Goal: Information Seeking & Learning: Learn about a topic

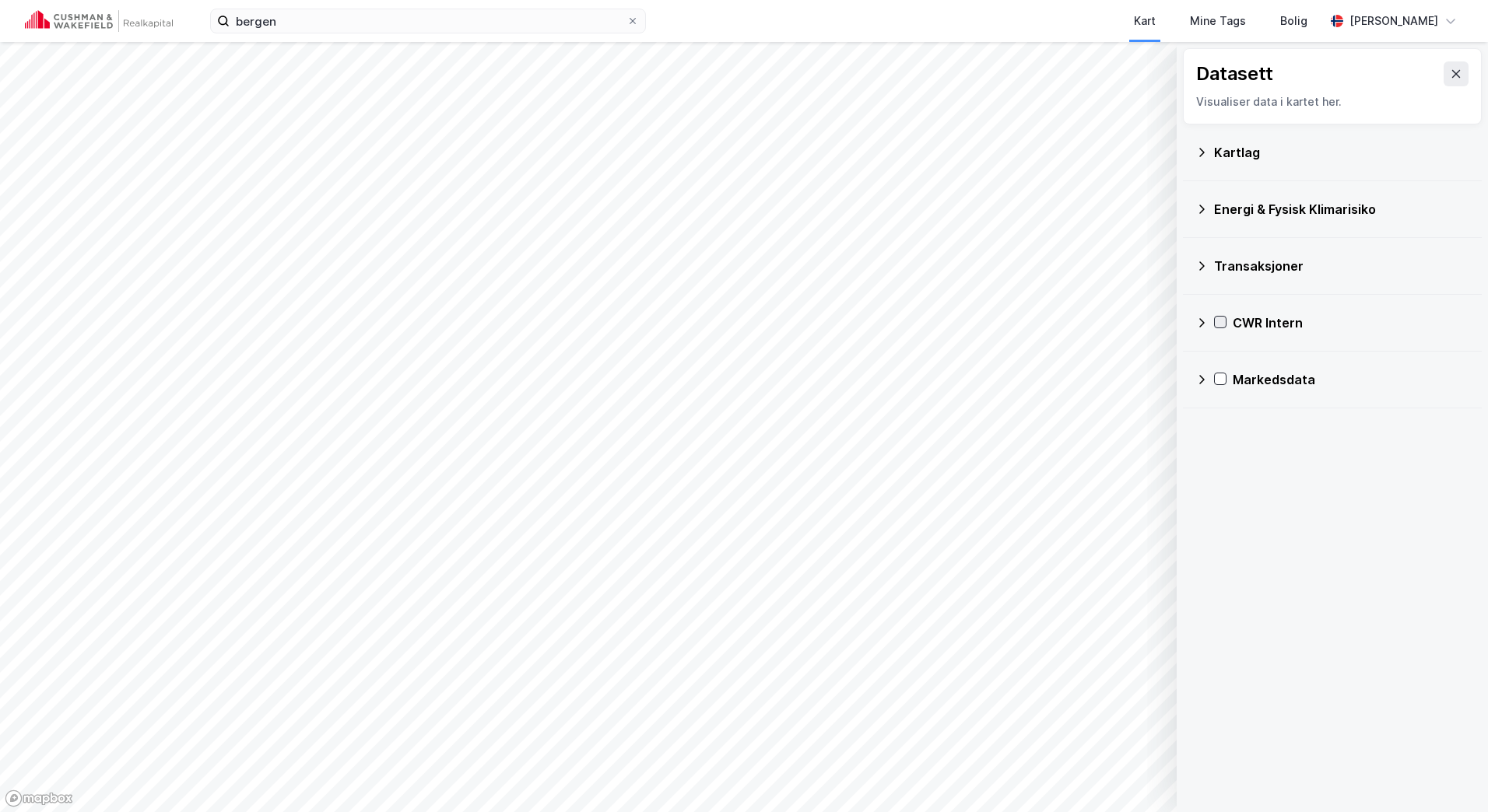
click at [1216, 321] on icon at bounding box center [1220, 321] width 10 height 10
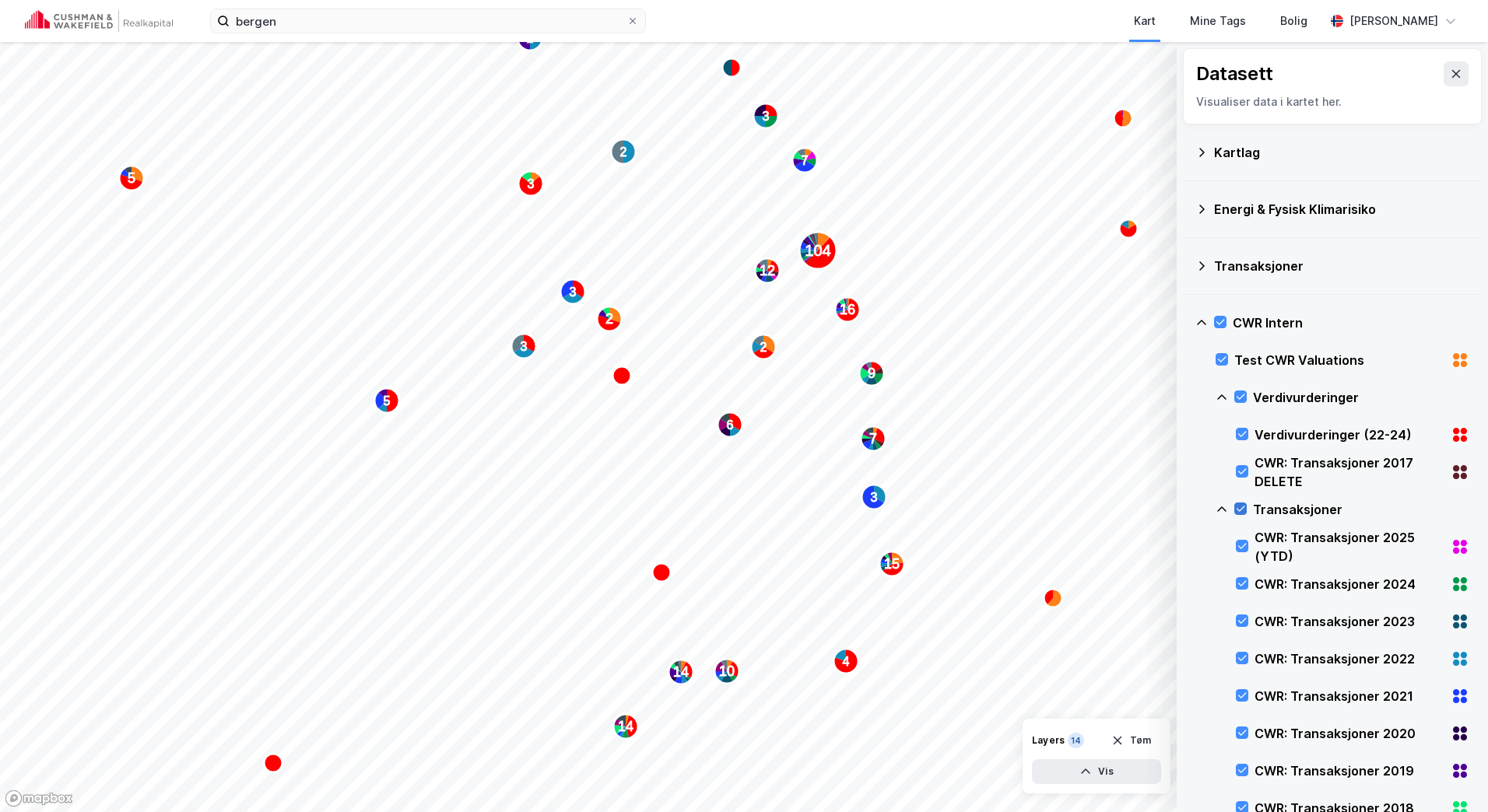
click at [1242, 507] on icon at bounding box center [1240, 508] width 10 height 10
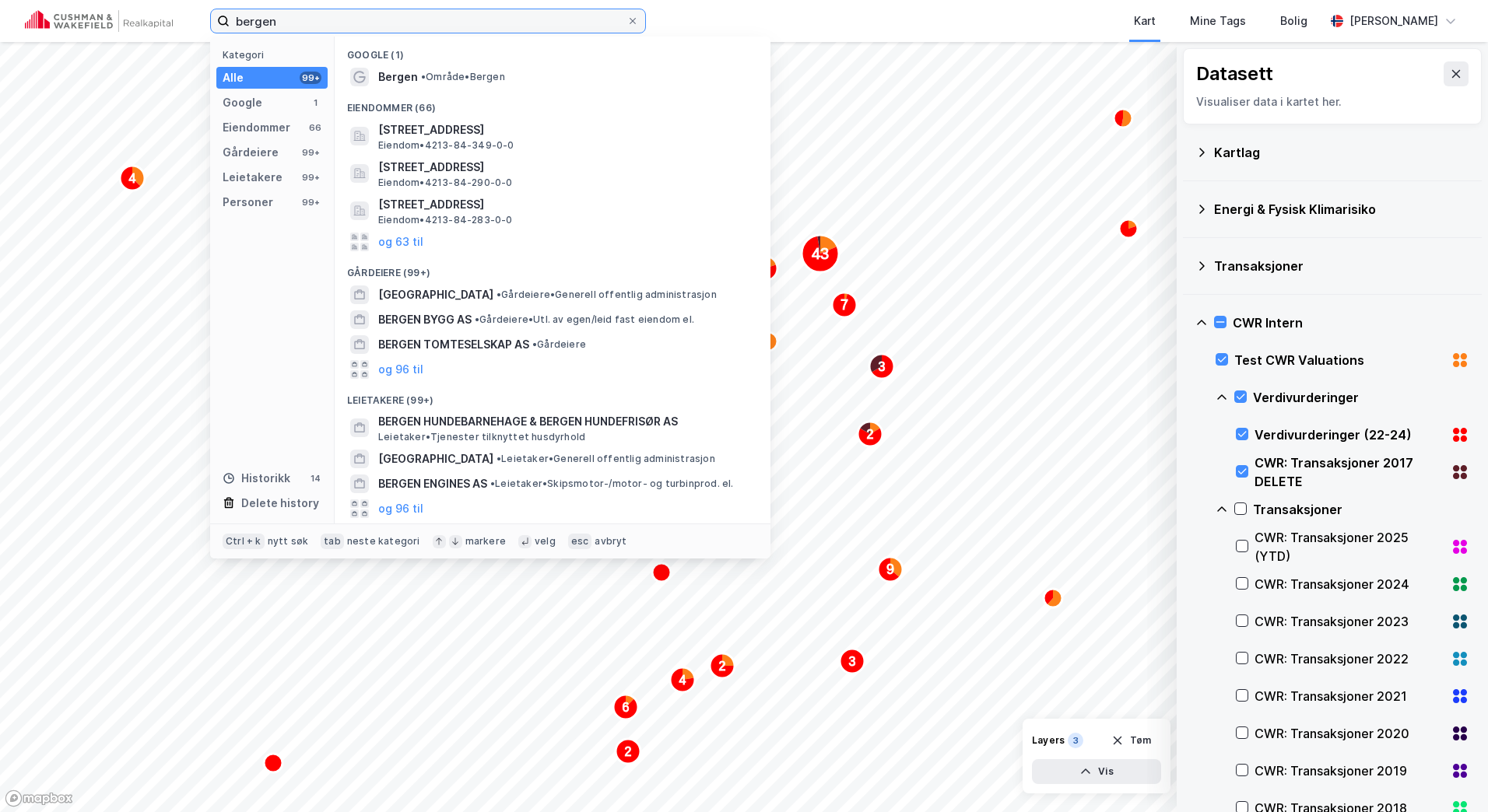
drag, startPoint x: 162, startPoint y: 18, endPoint x: 119, endPoint y: 10, distance: 43.7
click at [109, 17] on div "bergen Kategori Alle 99+ Google 1 Eiendommer 66 Gårdeiere 99+ Leietakere 99+ Pe…" at bounding box center [744, 21] width 1488 height 42
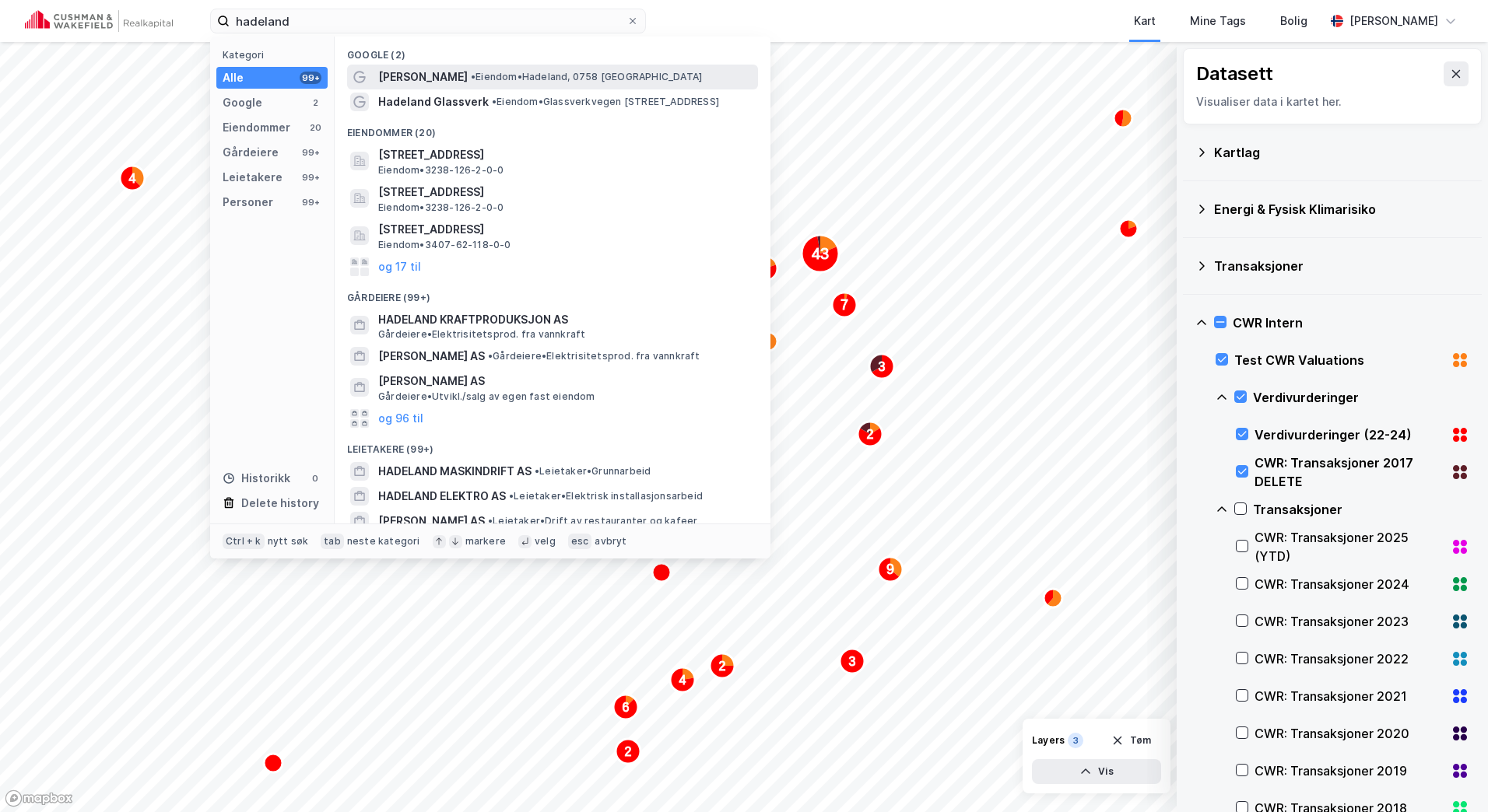
click at [471, 74] on span "• [PERSON_NAME][GEOGRAPHIC_DATA], 0758 [GEOGRAPHIC_DATA]" at bounding box center [586, 77] width 231 height 12
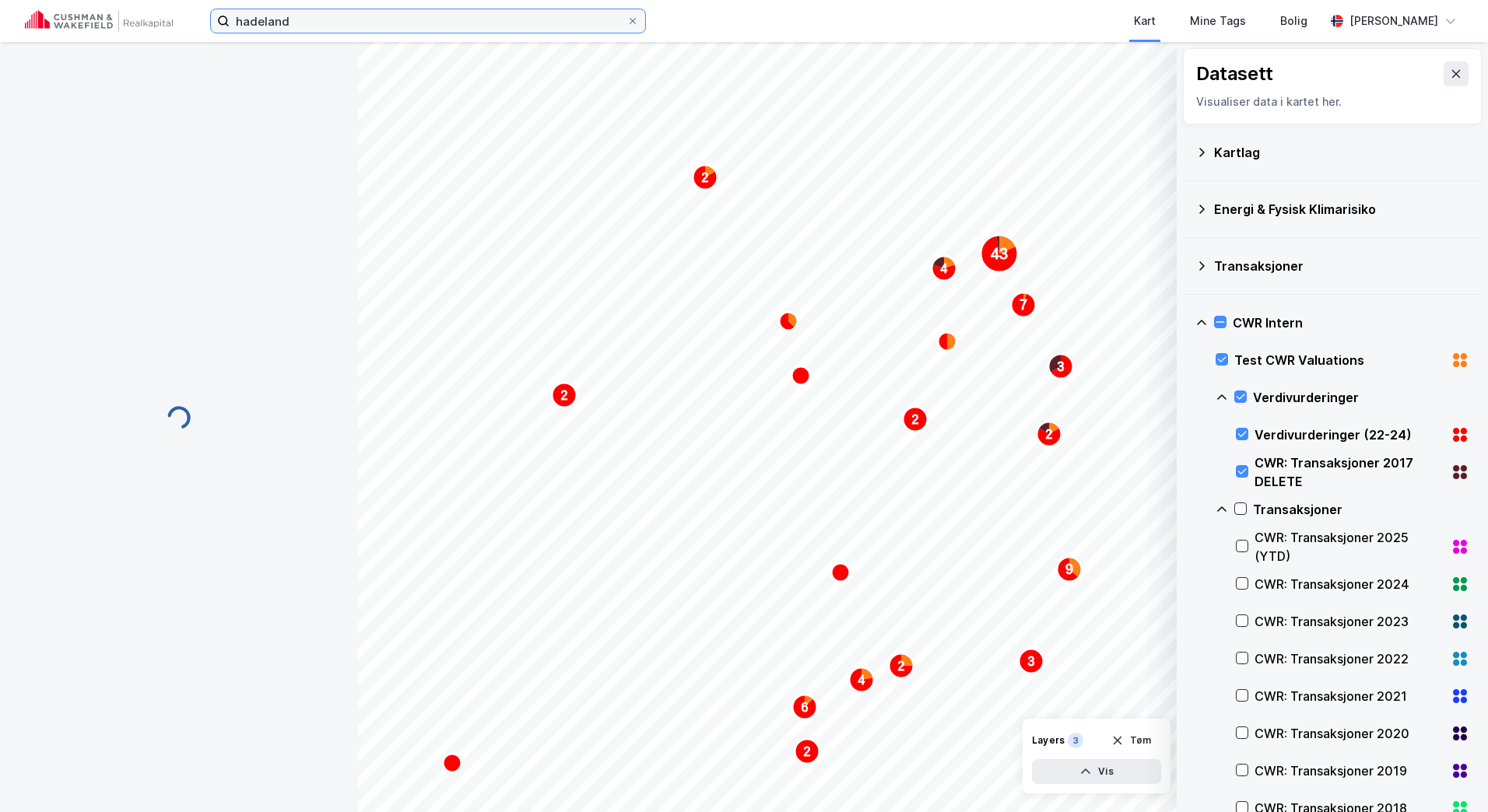
click at [448, 26] on input "hadeland" at bounding box center [427, 21] width 397 height 24
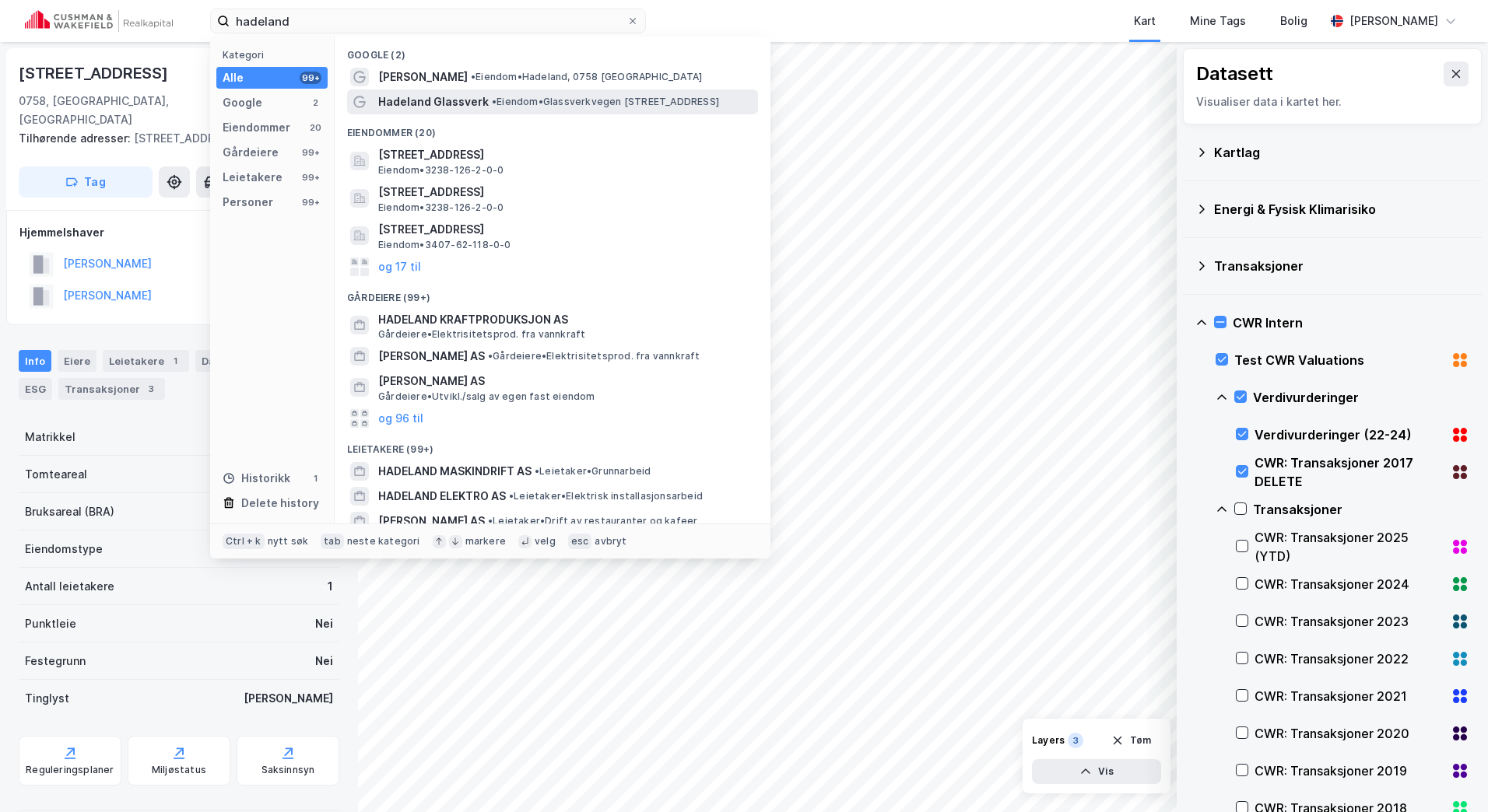
click at [557, 93] on div "Hadeland Glassverk • Eiendom • [STREET_ADDRESS]" at bounding box center [567, 101] width 377 height 18
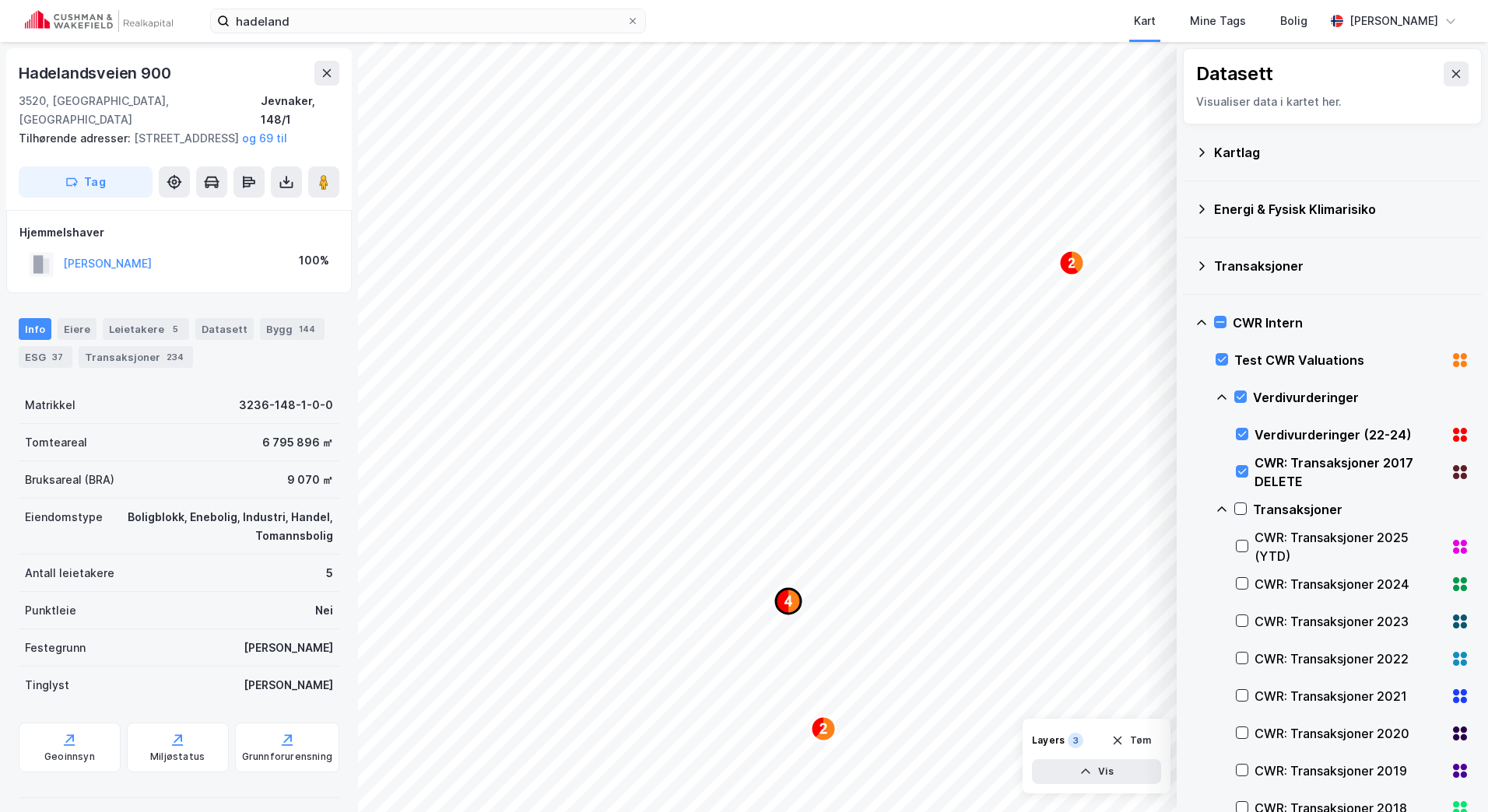
click at [790, 602] on text "4" at bounding box center [788, 601] width 8 height 16
click at [929, 432] on text "3" at bounding box center [927, 430] width 8 height 16
click at [915, 413] on text "2" at bounding box center [913, 415] width 7 height 13
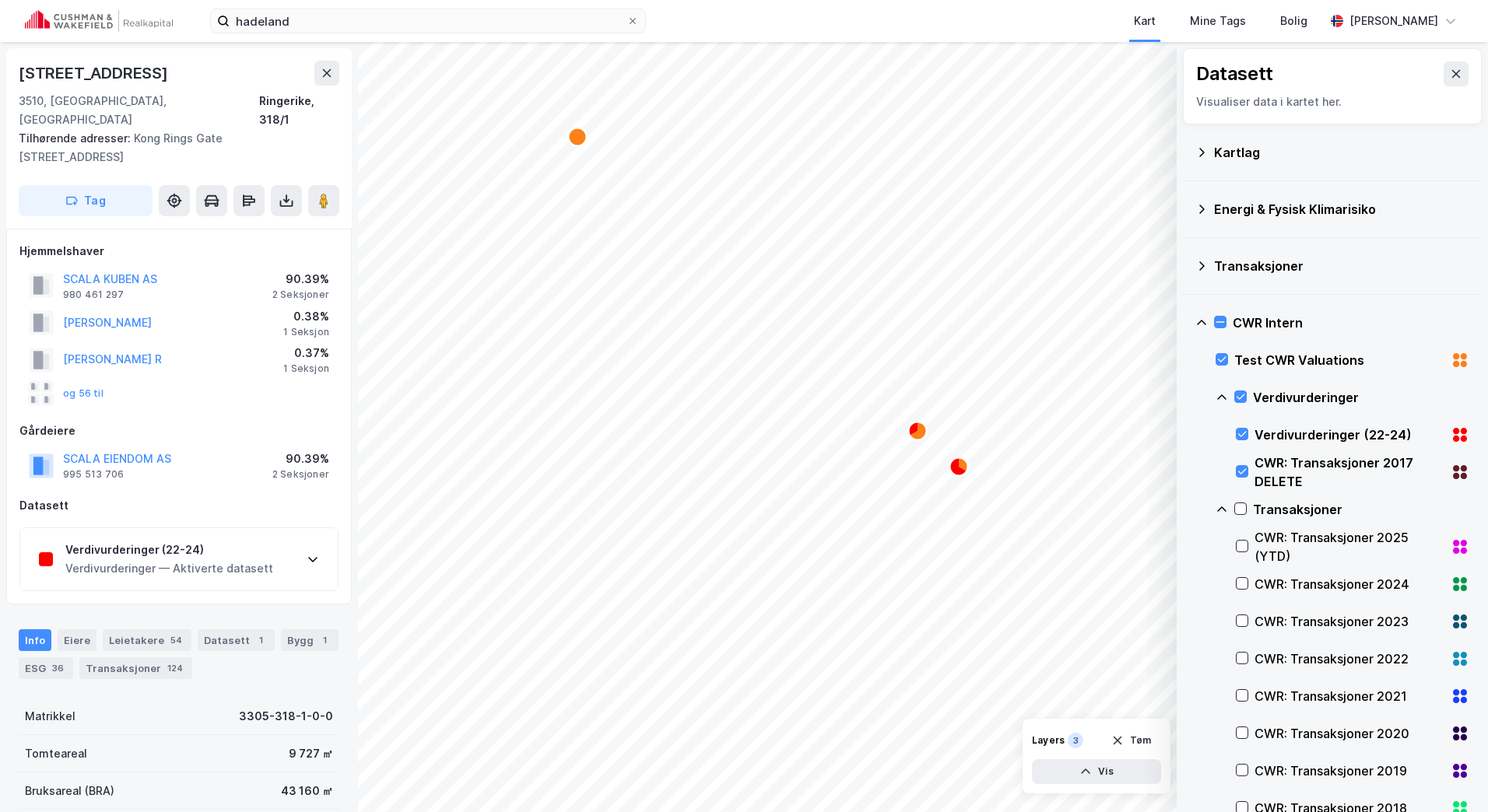
click at [282, 548] on div "Verdivurderinger (22-24) Verdivurderinger — Aktiverte datasett" at bounding box center [179, 558] width 317 height 62
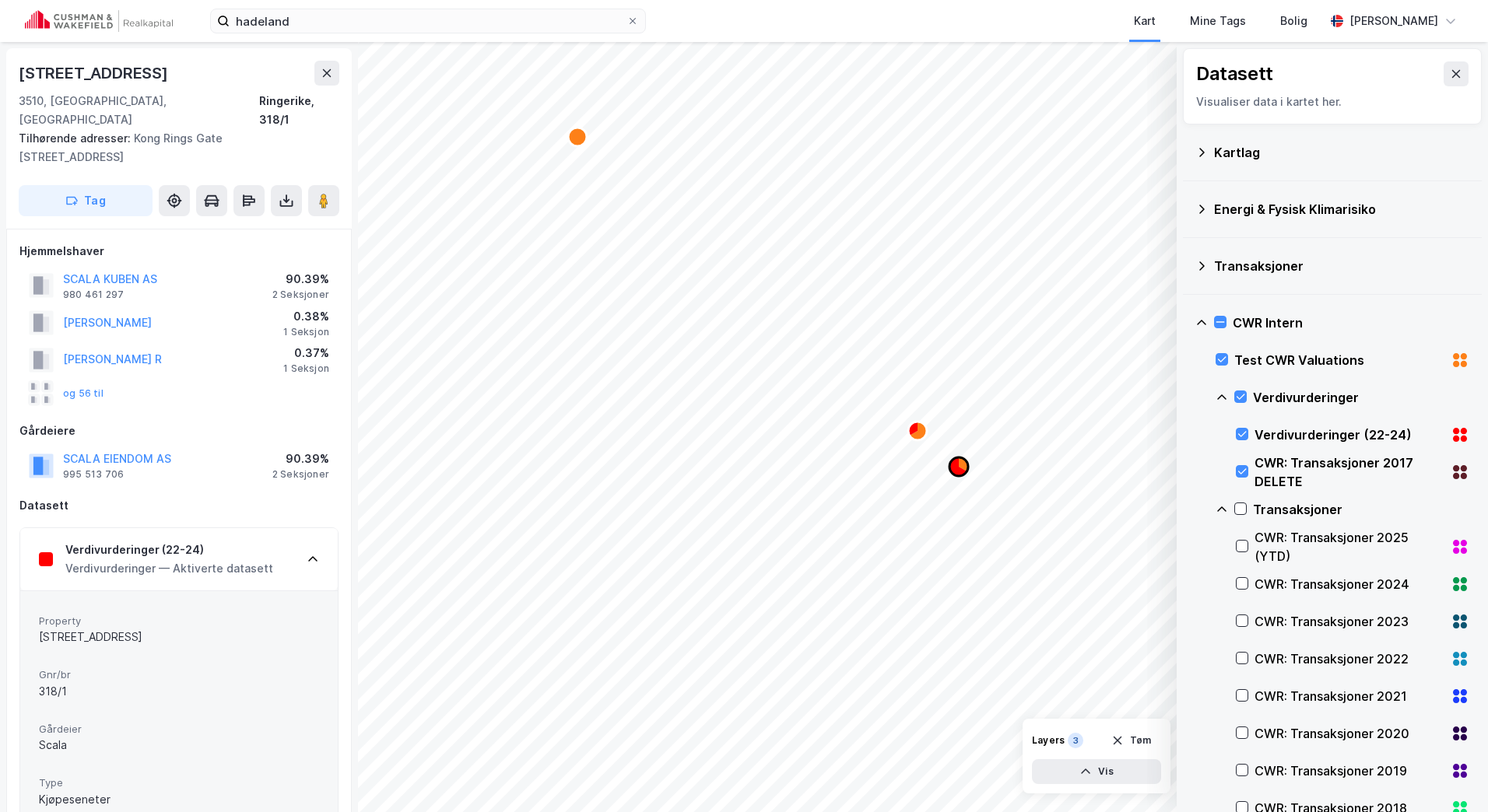
click at [957, 471] on icon "Map marker" at bounding box center [958, 466] width 17 height 18
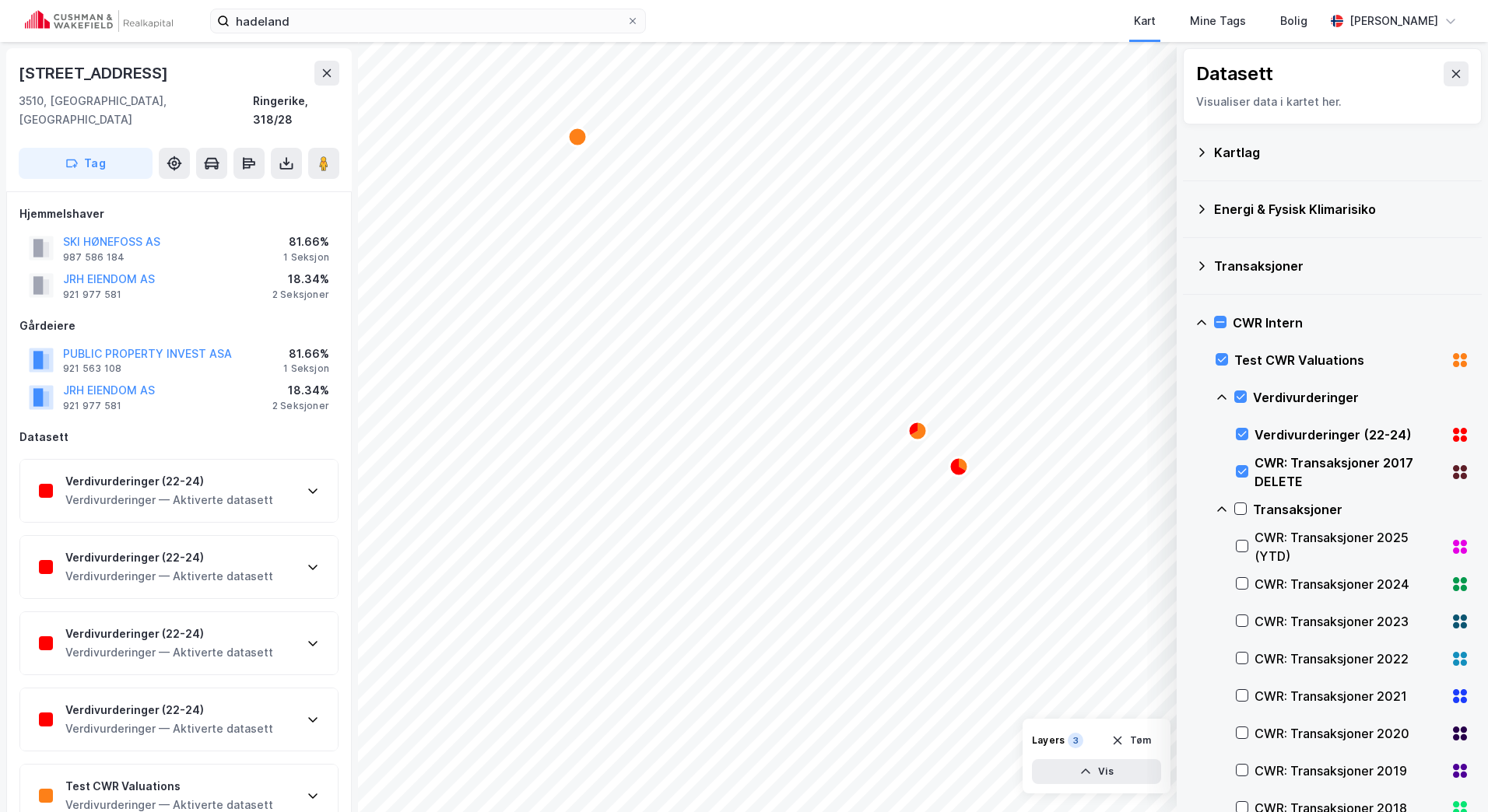
click at [308, 484] on div "Verdivurderinger (22-24) Verdivurderinger — Aktiverte datasett" at bounding box center [179, 491] width 317 height 62
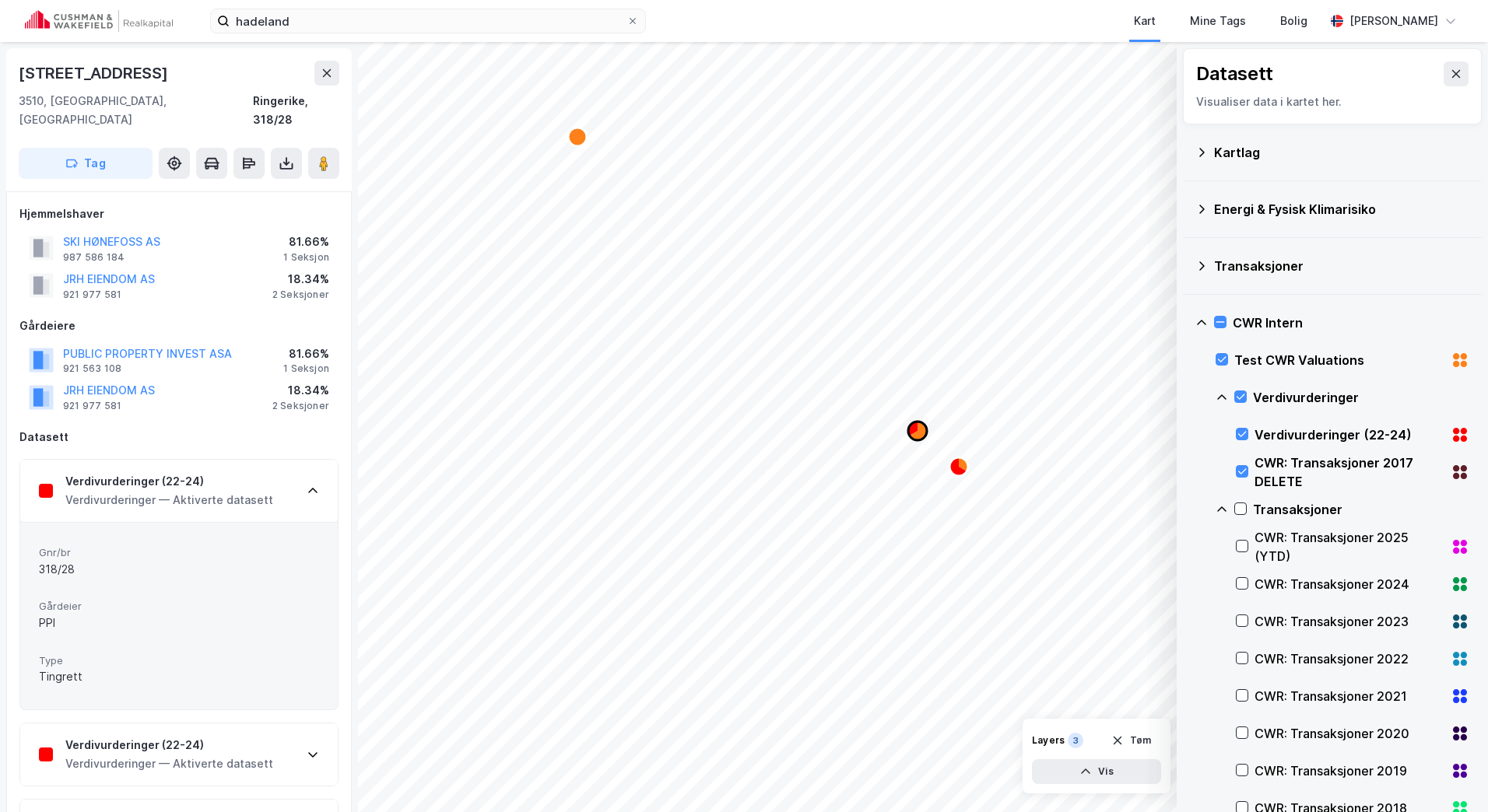
click at [916, 440] on circle "Map marker" at bounding box center [917, 430] width 18 height 18
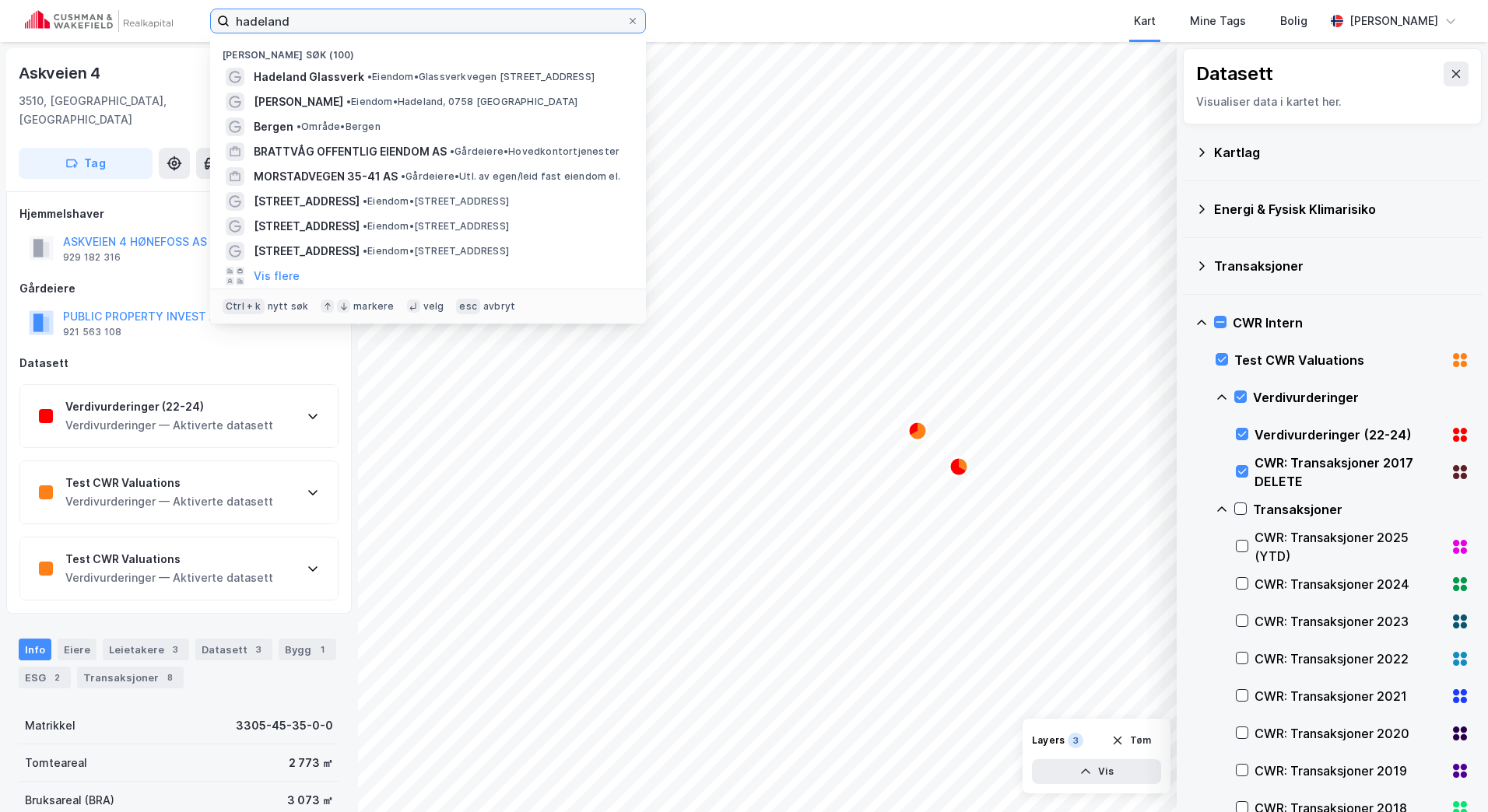
drag, startPoint x: 320, startPoint y: 24, endPoint x: 83, endPoint y: 25, distance: 237.0
click at [83, 25] on div "[PERSON_NAME] søk (100) Hadeland Glassverk • Eiendom • [STREET_ADDRESS] • [PERS…" at bounding box center [744, 21] width 1488 height 42
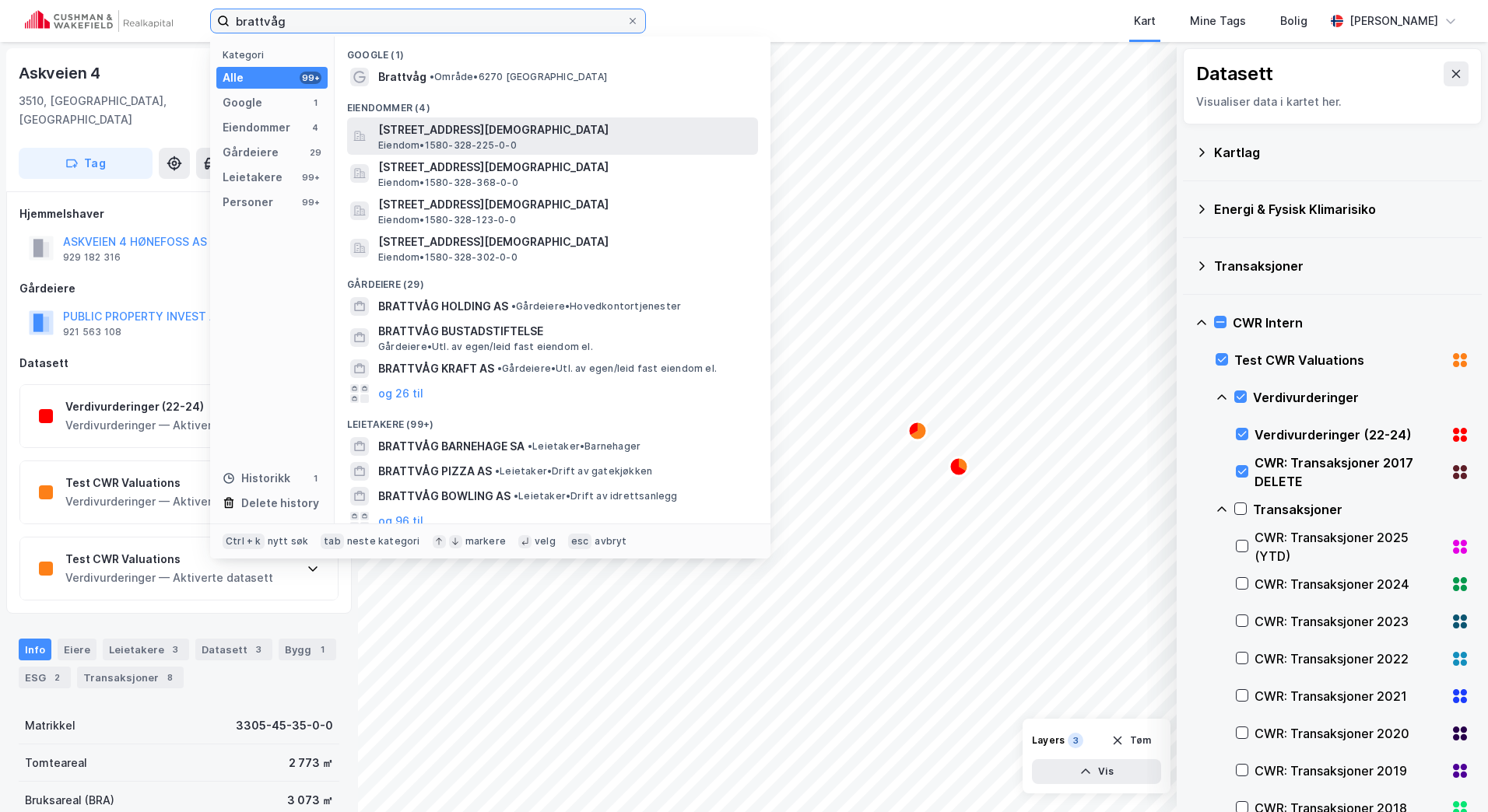
type input "brattvåg"
click at [429, 124] on span "[STREET_ADDRESS][DEMOGRAPHIC_DATA]" at bounding box center [565, 129] width 373 height 18
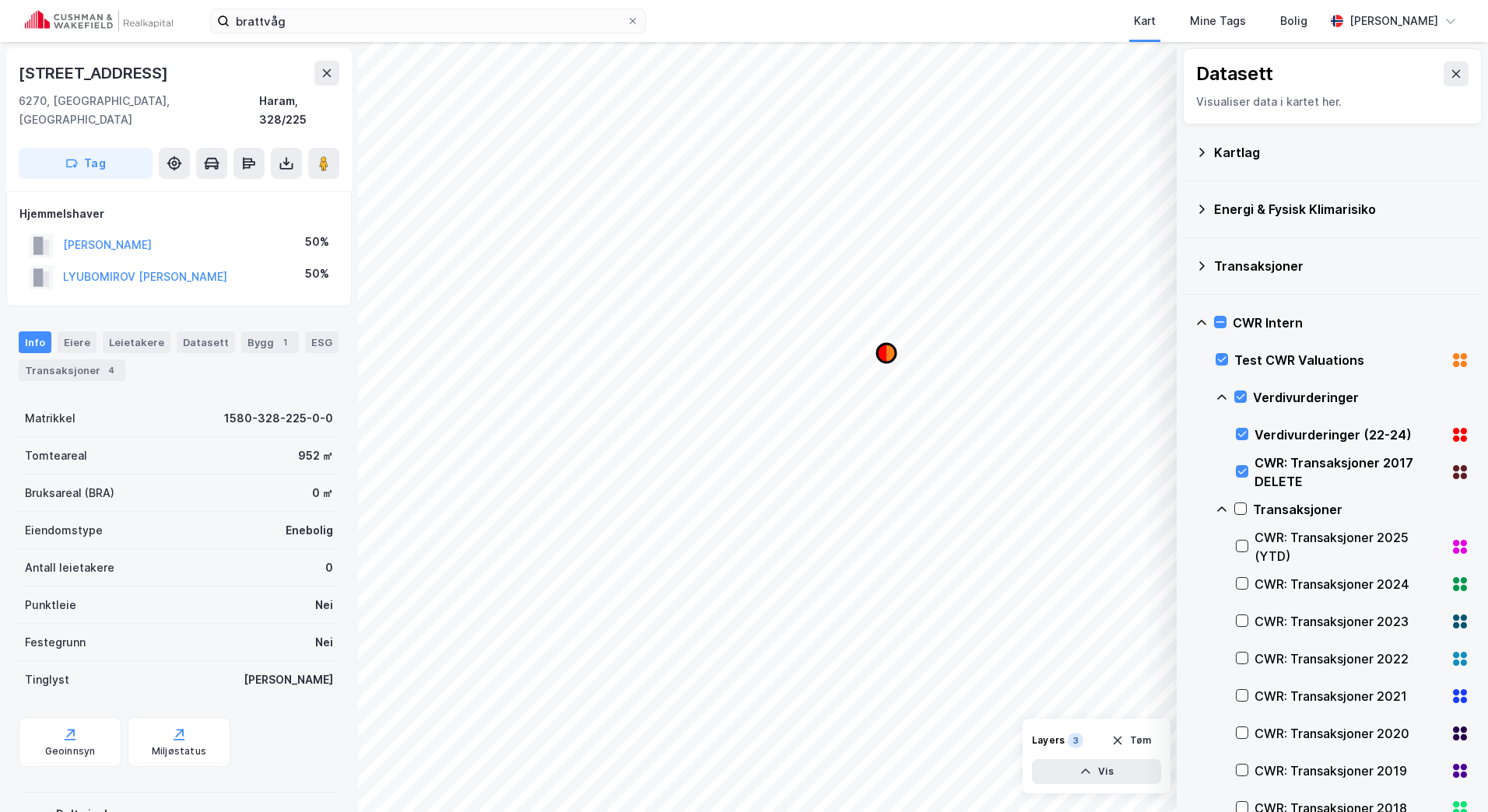
click at [890, 359] on icon "Map marker" at bounding box center [891, 353] width 10 height 18
click at [887, 351] on icon "Map marker" at bounding box center [881, 353] width 10 height 18
click at [885, 358] on icon "Map marker" at bounding box center [881, 353] width 10 height 18
click at [889, 348] on icon "Map marker" at bounding box center [891, 353] width 10 height 18
click at [880, 349] on icon "Map marker" at bounding box center [881, 353] width 10 height 18
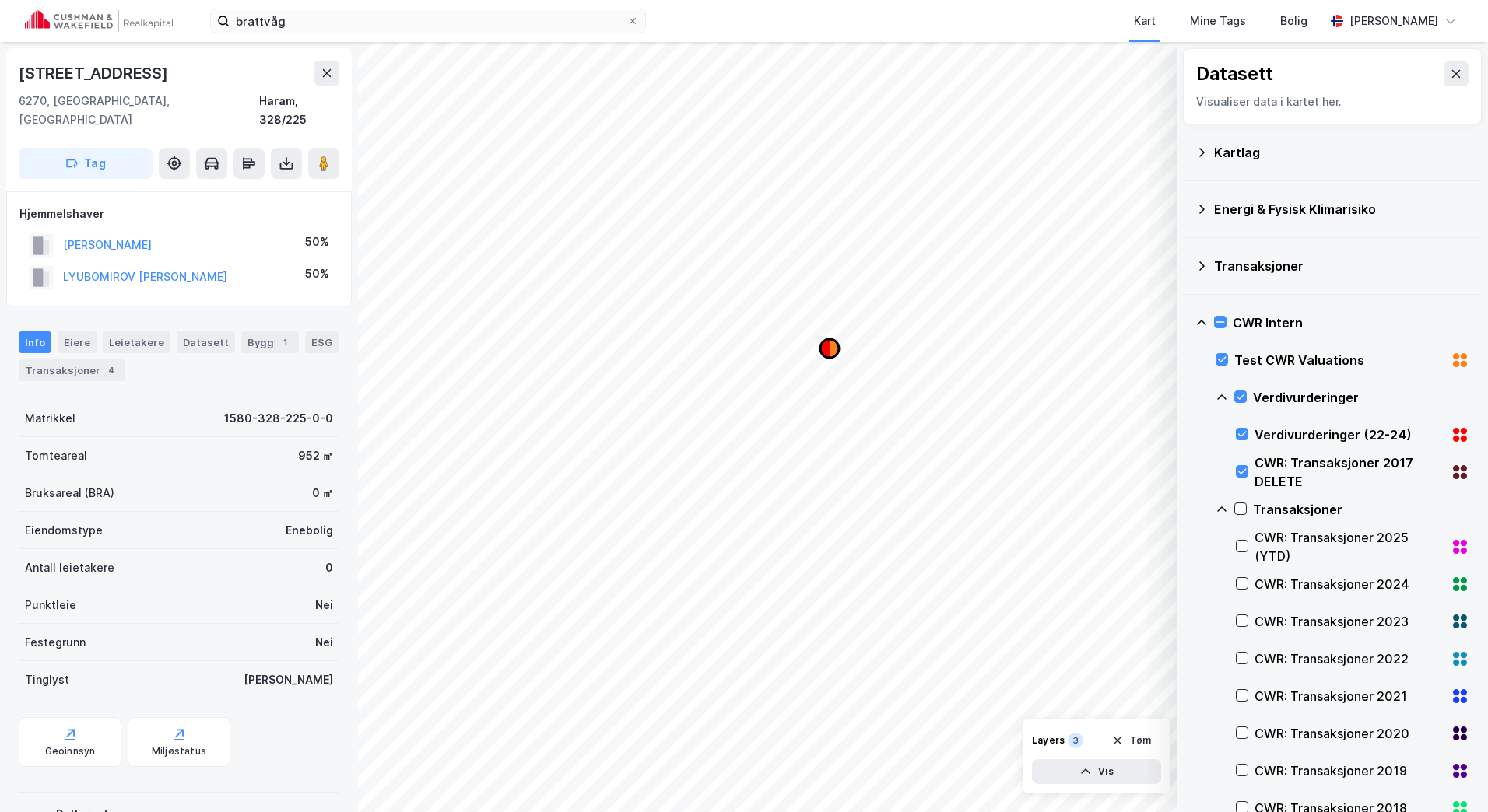
click at [833, 349] on icon "Map marker" at bounding box center [833, 348] width 10 height 18
click at [826, 346] on icon "Map marker" at bounding box center [825, 348] width 10 height 18
click at [835, 344] on icon "Map marker" at bounding box center [833, 348] width 10 height 18
click at [822, 348] on icon "Map marker" at bounding box center [823, 348] width 10 height 18
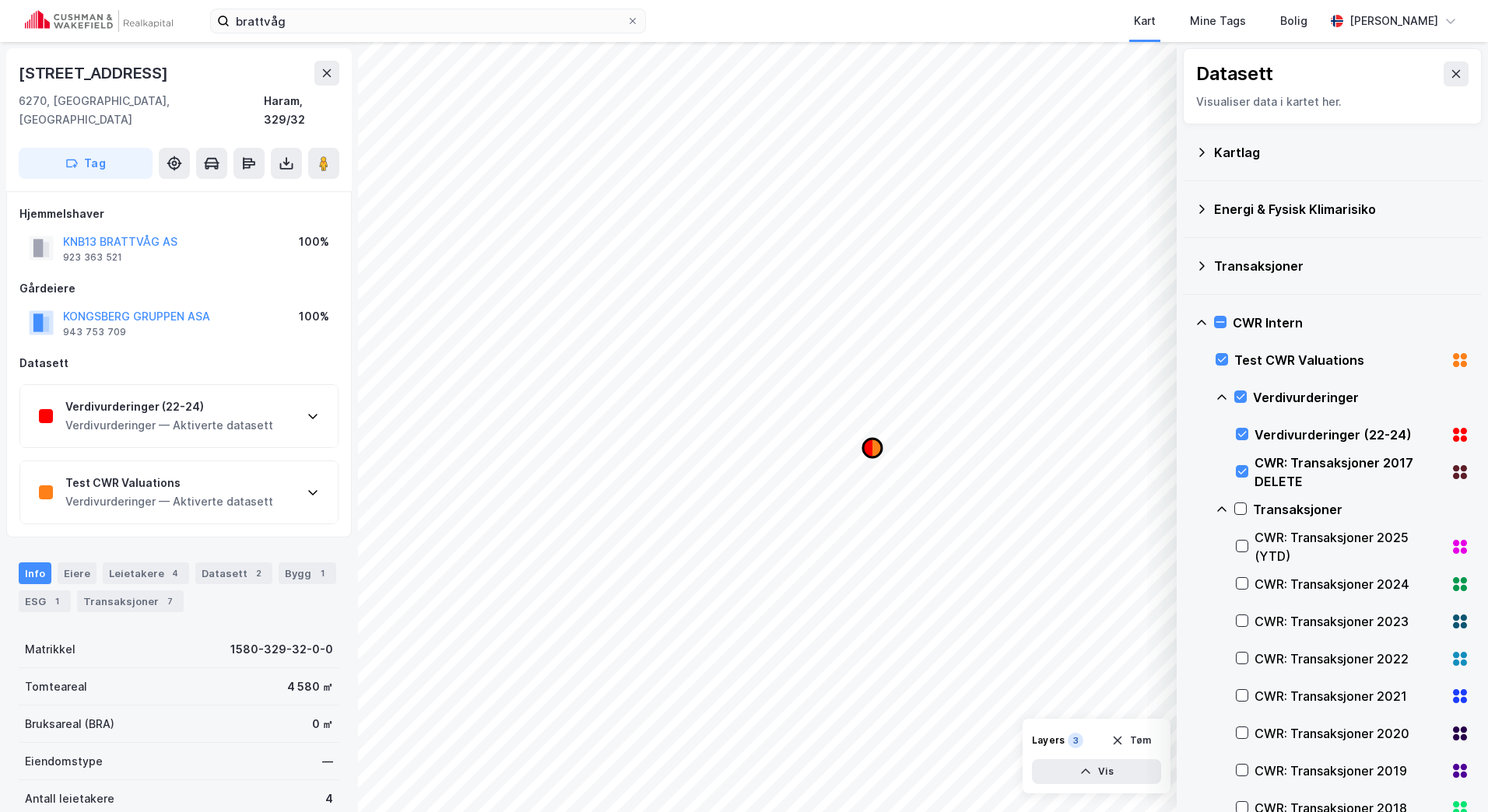
click at [873, 451] on icon "Map marker" at bounding box center [877, 447] width 10 height 18
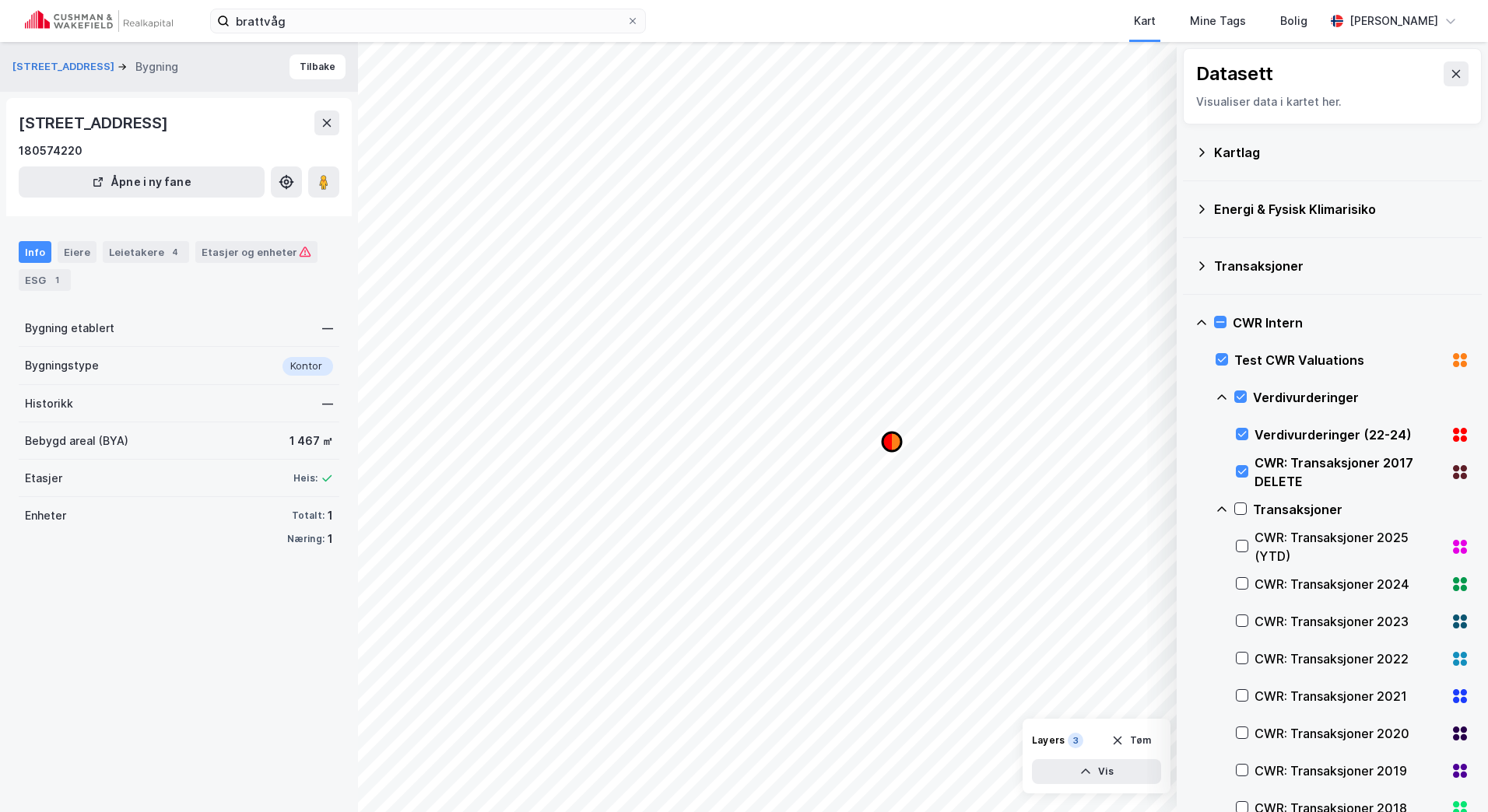
click at [889, 443] on icon "Map marker" at bounding box center [887, 441] width 10 height 18
click at [923, 427] on icon "Map marker" at bounding box center [919, 430] width 10 height 18
click at [774, 470] on icon "Map marker" at bounding box center [776, 473] width 10 height 18
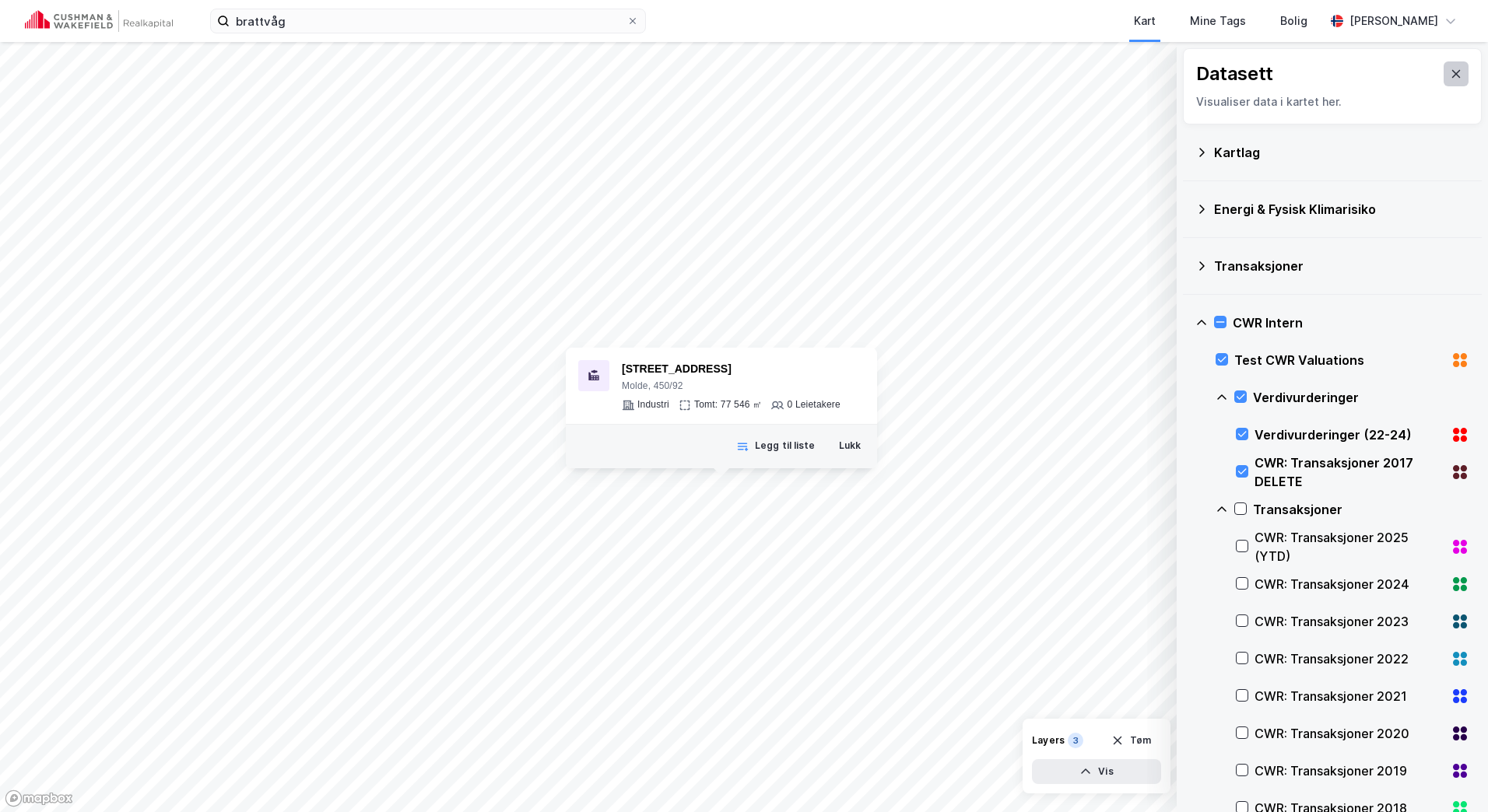
click at [1450, 68] on icon at bounding box center [1456, 74] width 12 height 12
